Goal: Information Seeking & Learning: Compare options

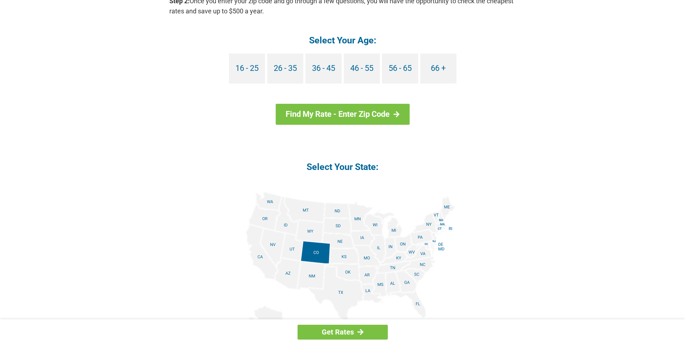
scroll to position [723, 0]
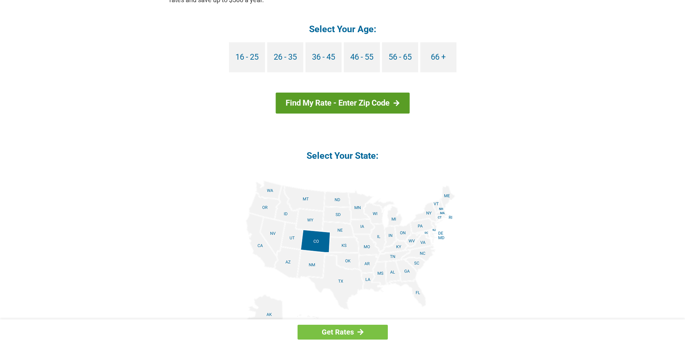
click at [360, 103] on link "Find My Rate - Enter Zip Code" at bounding box center [343, 102] width 134 height 21
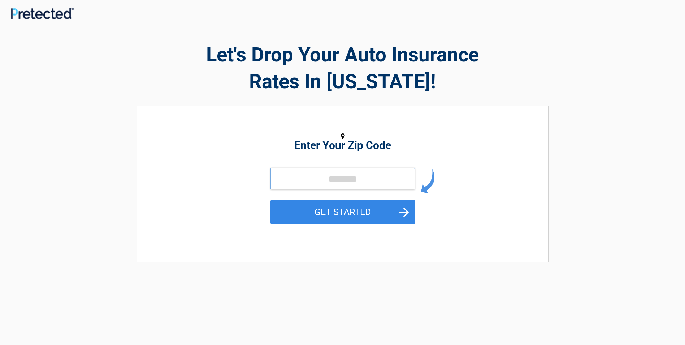
click at [354, 183] on input "tel" at bounding box center [343, 179] width 145 height 22
type input "*****"
click at [345, 211] on button "GET STARTED" at bounding box center [343, 211] width 145 height 23
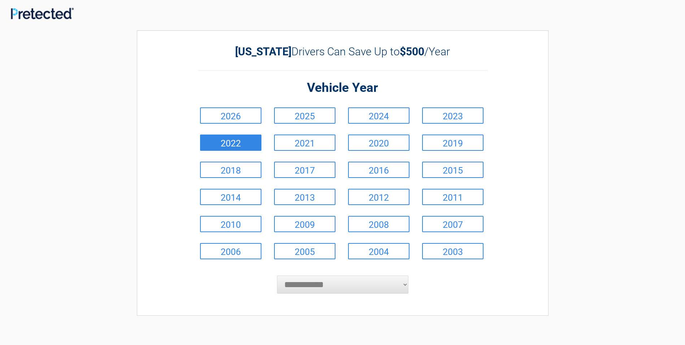
click at [242, 147] on link "2022" at bounding box center [230, 142] width 61 height 16
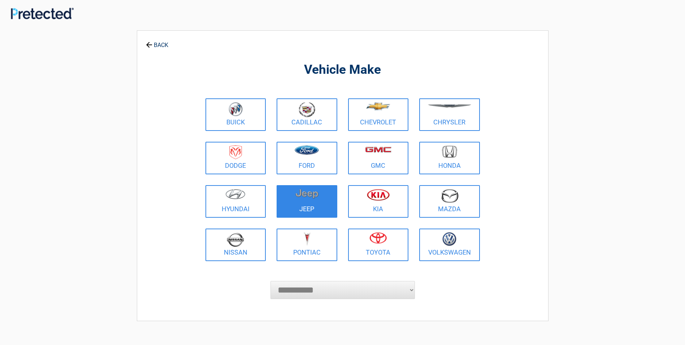
click at [307, 206] on link "Jeep" at bounding box center [307, 201] width 61 height 33
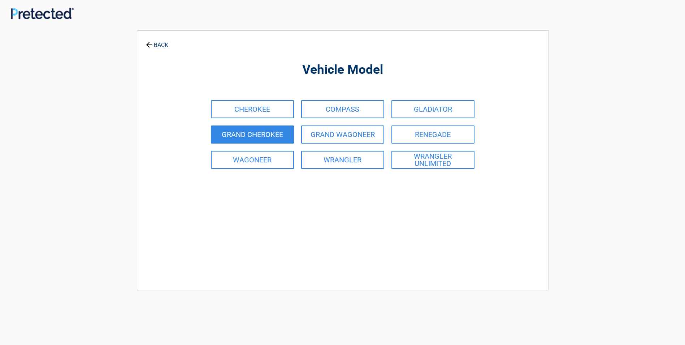
click at [266, 136] on link "GRAND CHEROKEE" at bounding box center [252, 134] width 83 height 18
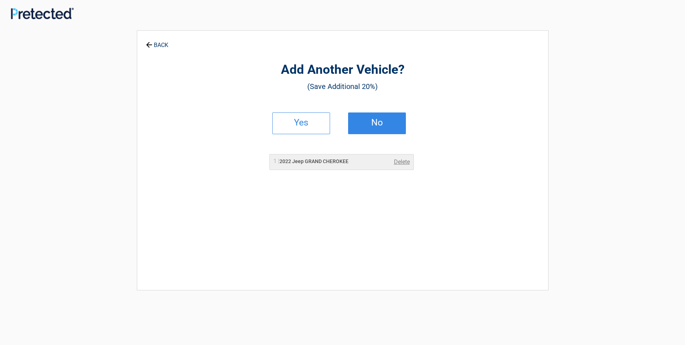
click at [394, 127] on link "No" at bounding box center [377, 123] width 58 height 22
